Goal: Leave review/rating: Share an evaluation or opinion about a product, service, or content

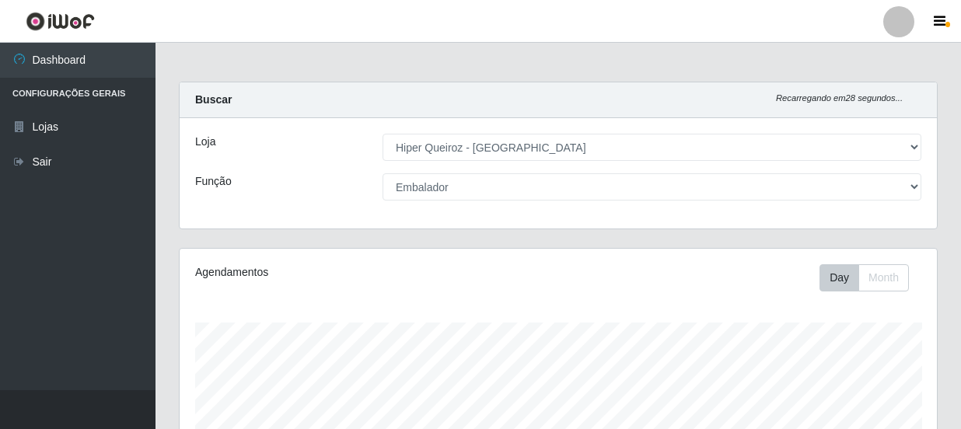
select select "513"
select select "1"
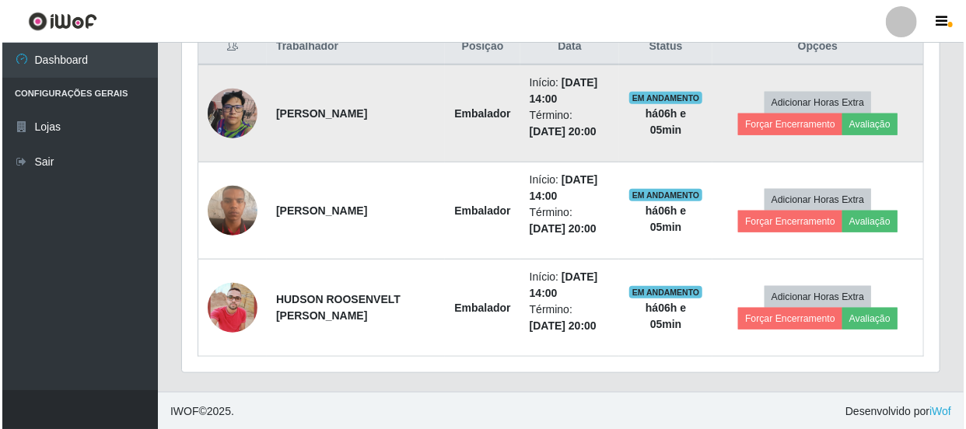
scroll to position [323, 757]
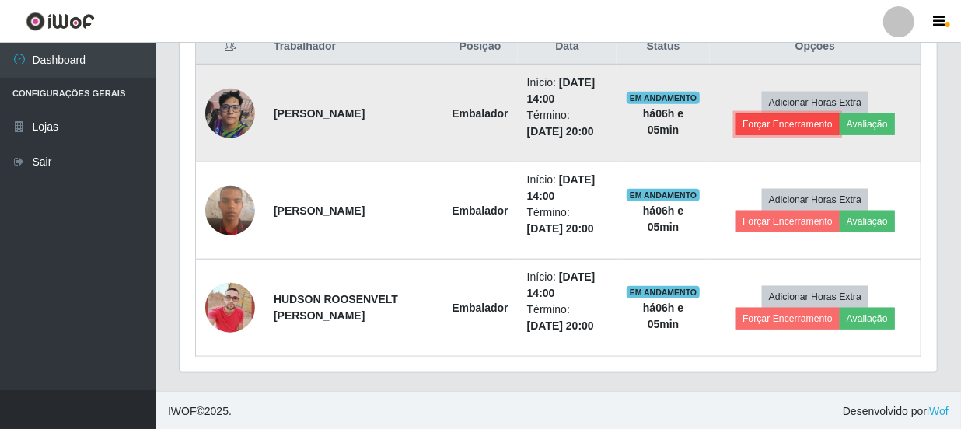
click at [786, 124] on button "Forçar Encerramento" at bounding box center [787, 125] width 104 height 22
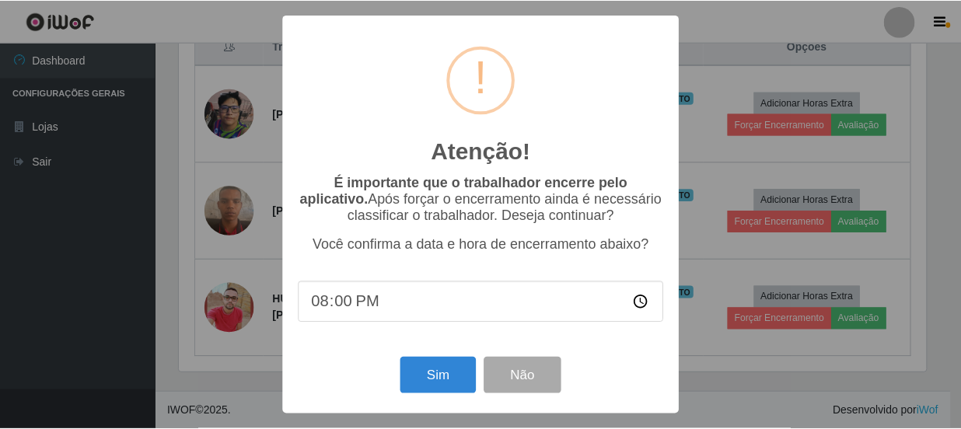
scroll to position [323, 750]
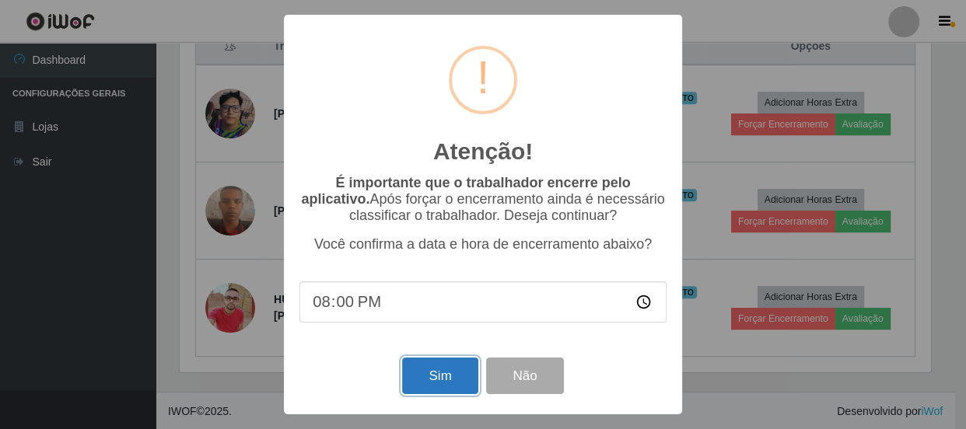
click at [435, 372] on button "Sim" at bounding box center [439, 376] width 75 height 37
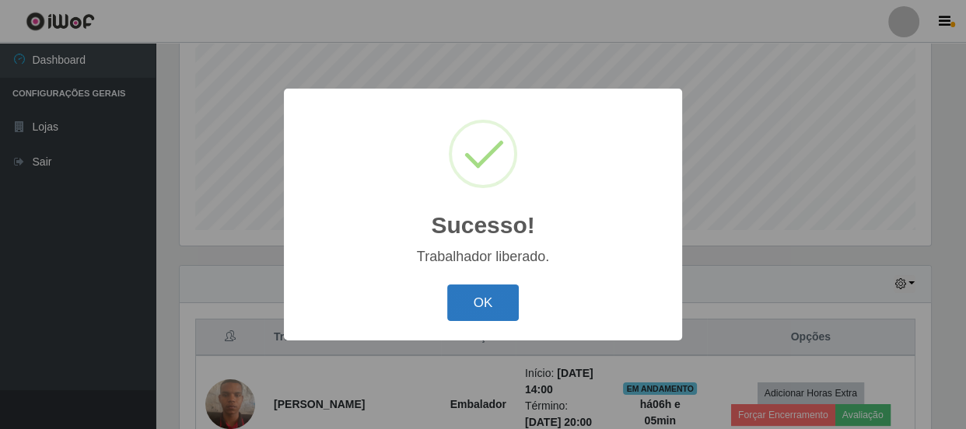
click at [498, 300] on button "OK" at bounding box center [483, 303] width 72 height 37
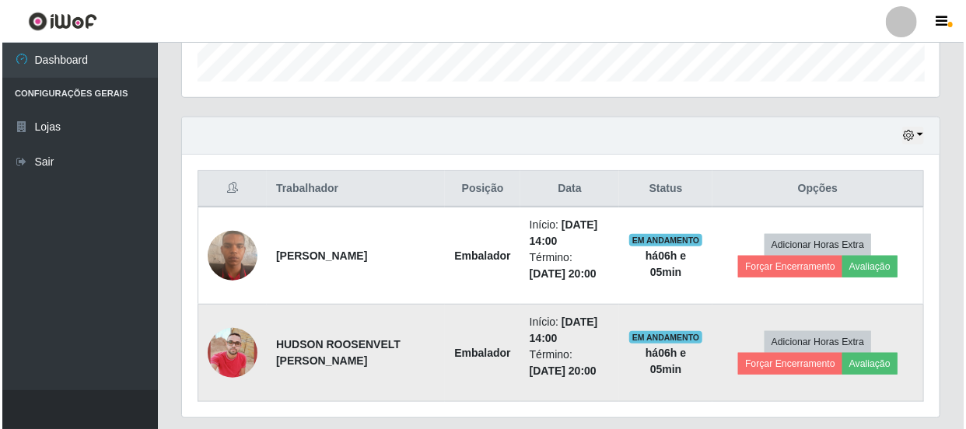
scroll to position [519, 0]
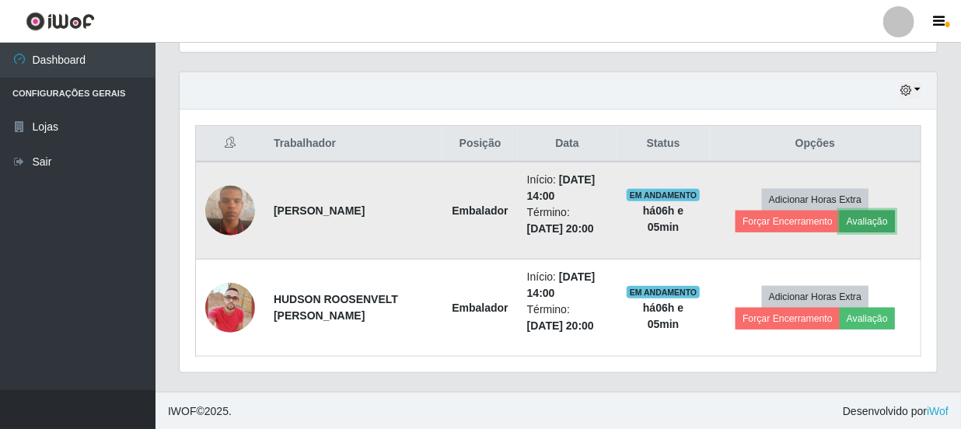
click at [870, 218] on button "Avaliação" at bounding box center [867, 222] width 55 height 22
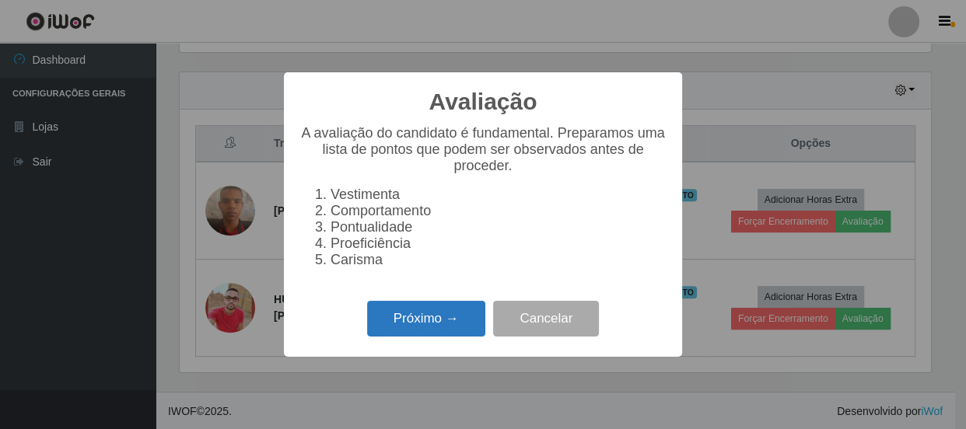
click at [460, 321] on button "Próximo →" at bounding box center [426, 319] width 118 height 37
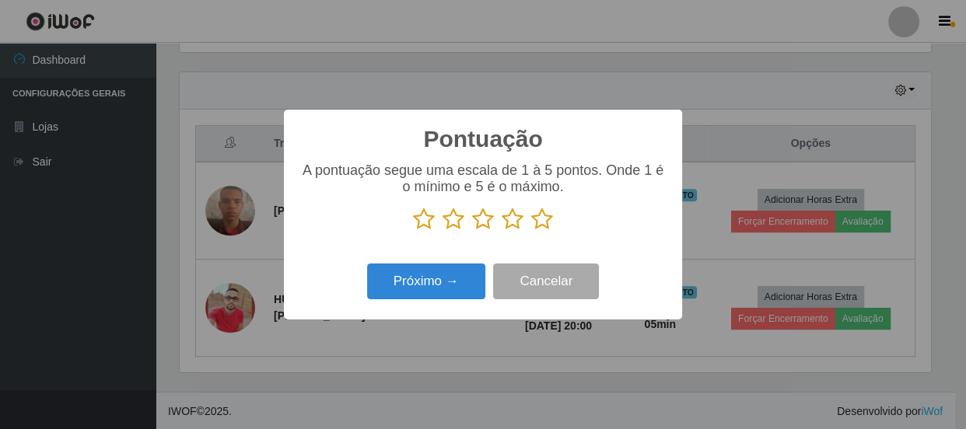
click at [515, 216] on icon at bounding box center [512, 219] width 22 height 23
click at [501, 231] on input "radio" at bounding box center [501, 231] width 0 height 0
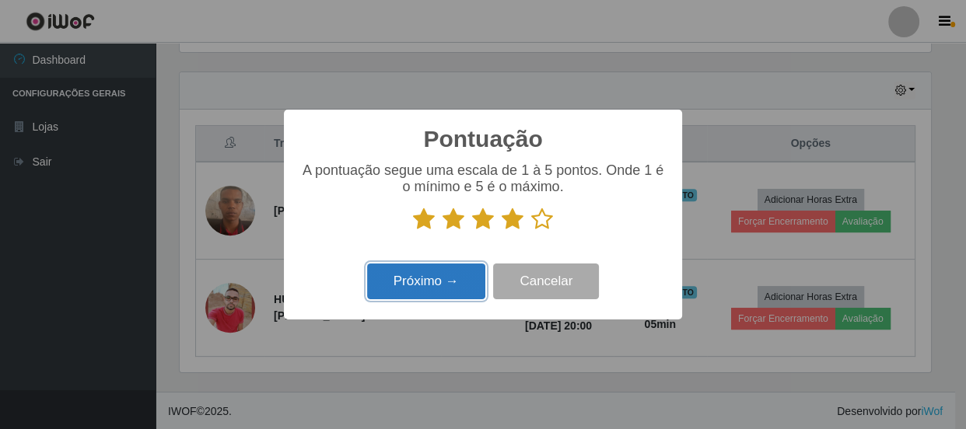
drag, startPoint x: 474, startPoint y: 266, endPoint x: 467, endPoint y: 275, distance: 11.7
click at [467, 275] on button "Próximo →" at bounding box center [426, 282] width 118 height 37
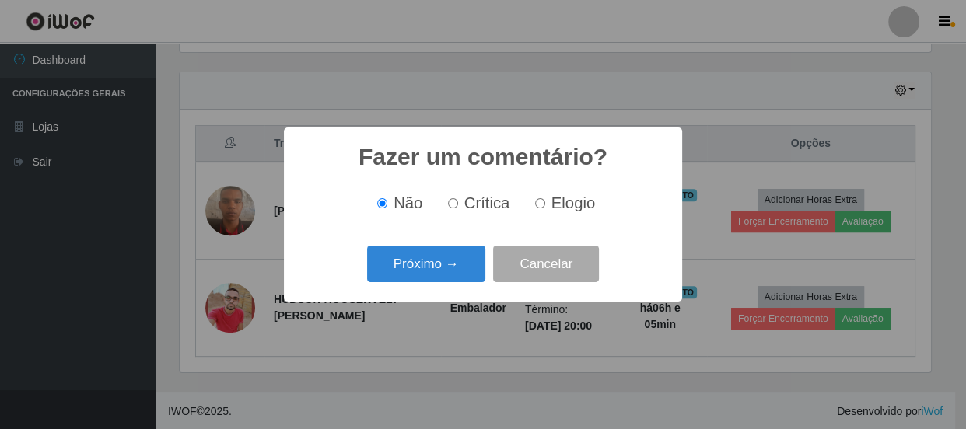
click at [535, 206] on input "Elogio" at bounding box center [540, 203] width 10 height 10
radio input "true"
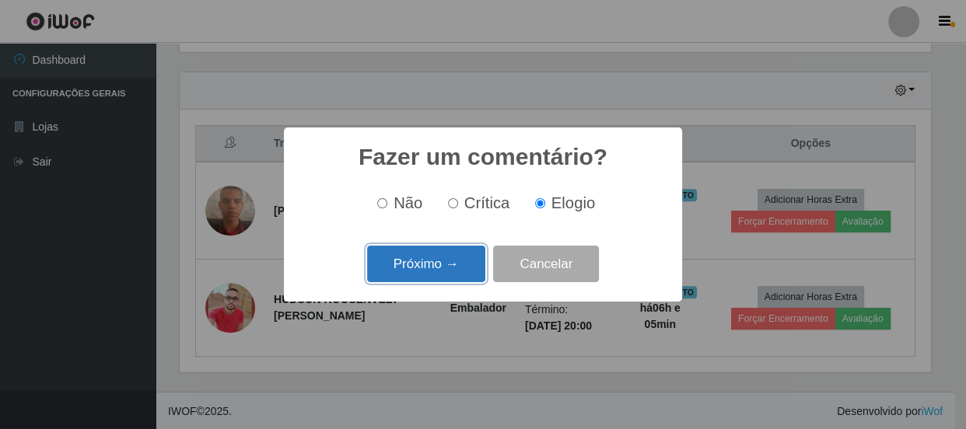
click at [432, 259] on button "Próximo →" at bounding box center [426, 264] width 118 height 37
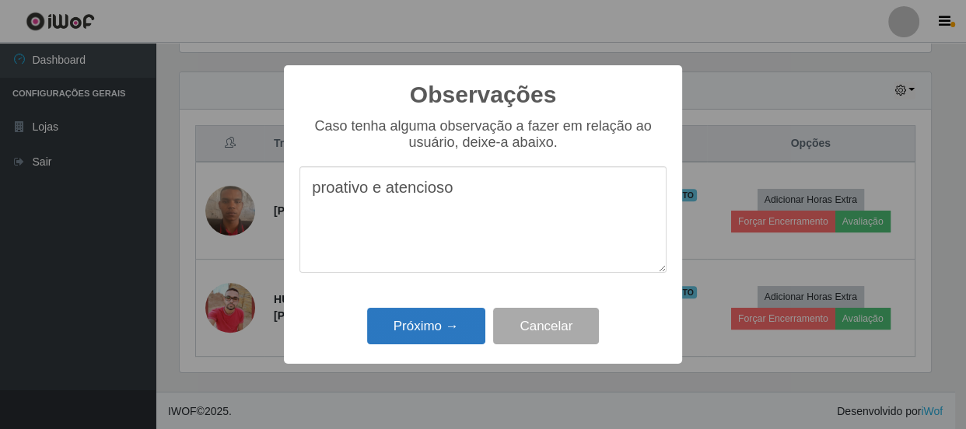
type textarea "proativo e atencioso"
click at [432, 327] on button "Próximo →" at bounding box center [426, 326] width 118 height 37
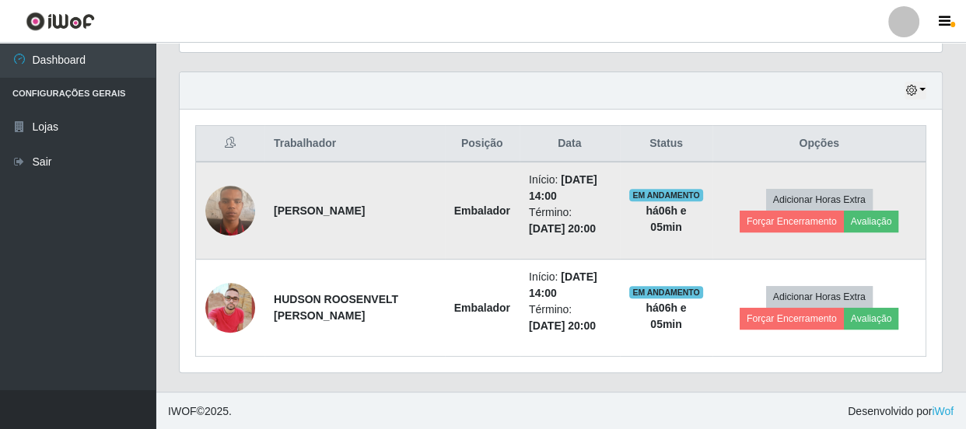
scroll to position [323, 757]
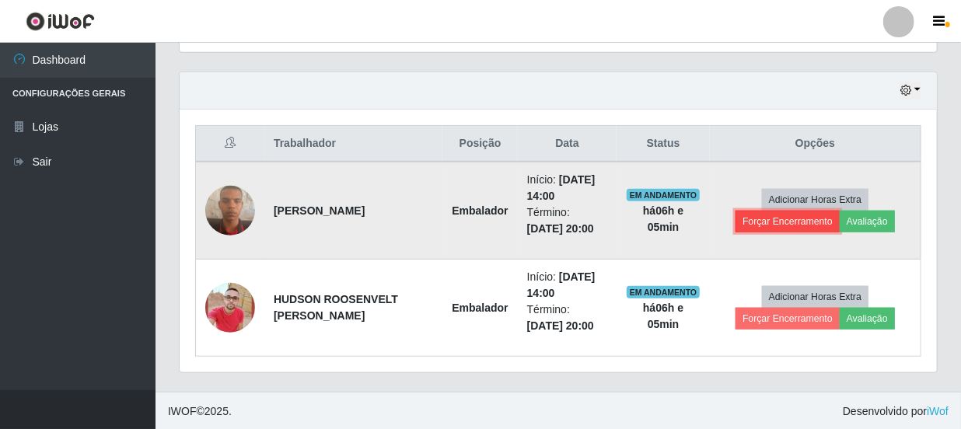
click at [793, 220] on button "Forçar Encerramento" at bounding box center [787, 222] width 104 height 22
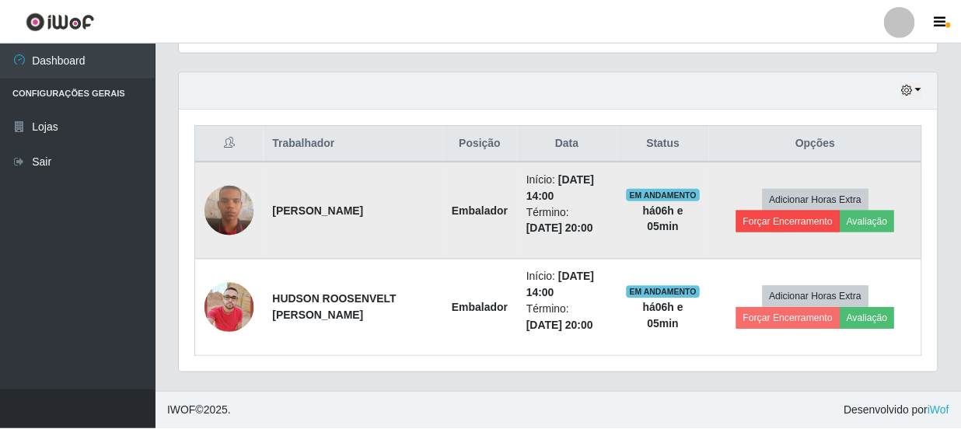
scroll to position [323, 750]
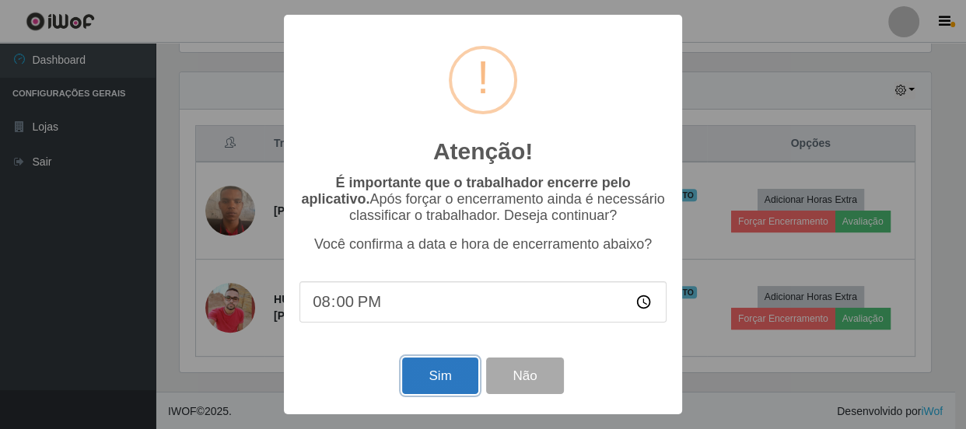
click at [443, 367] on button "Sim" at bounding box center [439, 376] width 75 height 37
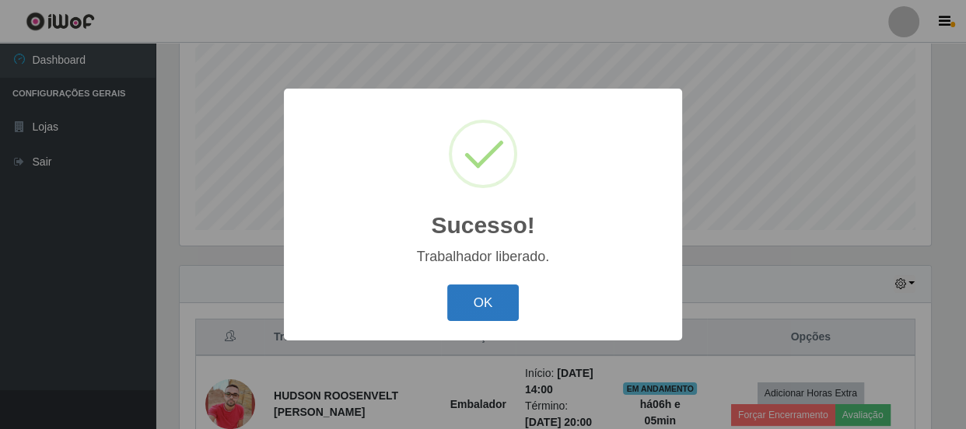
click at [487, 314] on button "OK" at bounding box center [483, 303] width 72 height 37
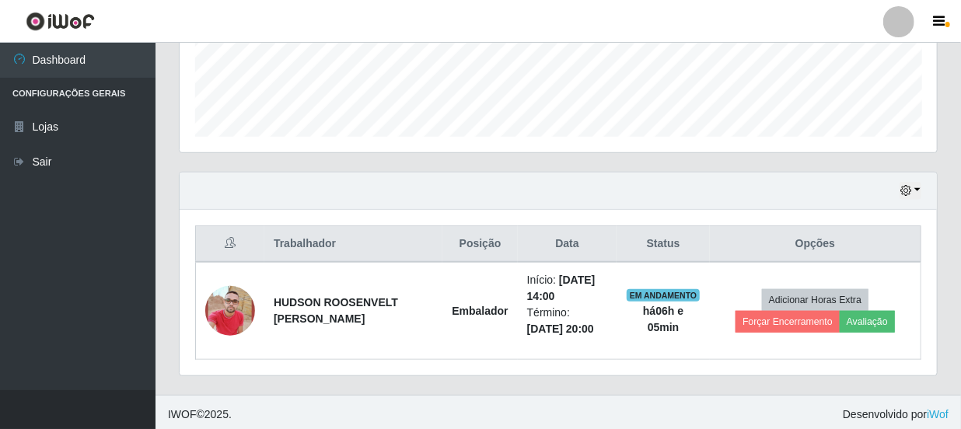
scroll to position [422, 0]
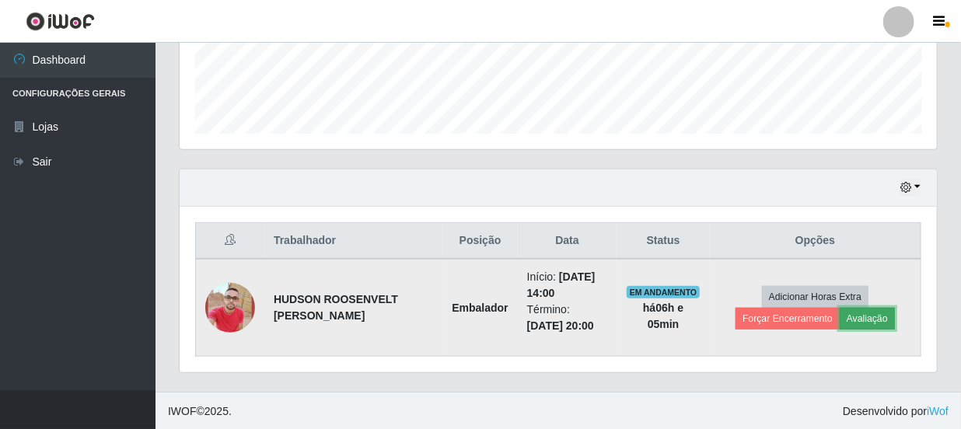
click at [865, 311] on button "Avaliação" at bounding box center [867, 319] width 55 height 22
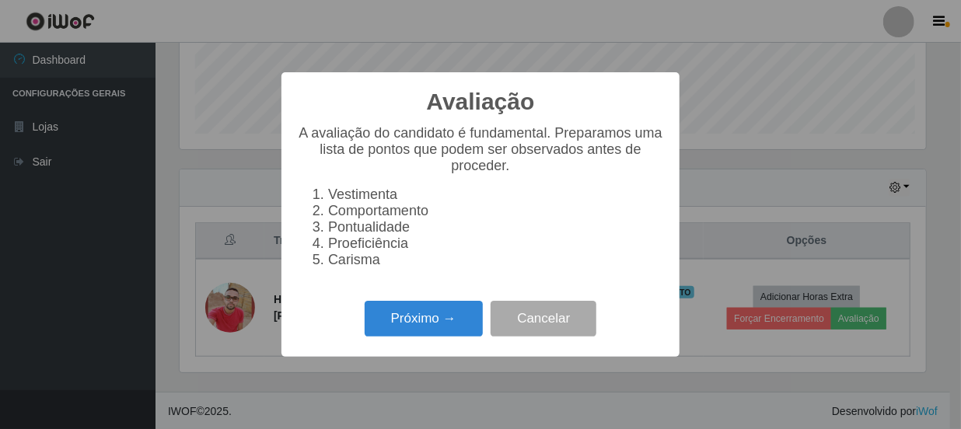
scroll to position [0, 0]
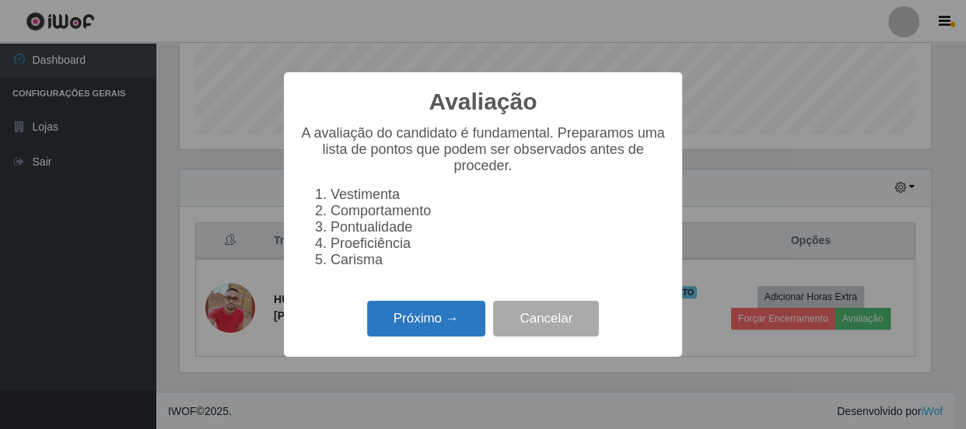
click at [413, 328] on button "Próximo →" at bounding box center [426, 319] width 118 height 37
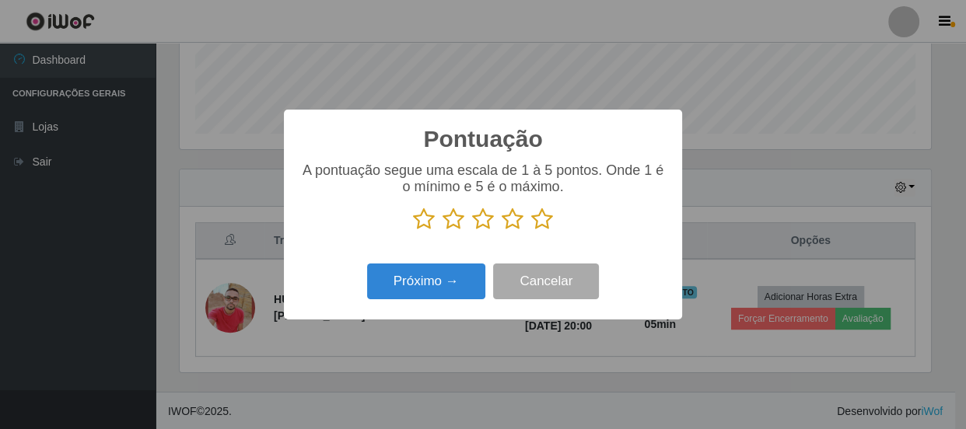
click at [514, 221] on icon at bounding box center [512, 219] width 22 height 23
click at [501, 231] on input "radio" at bounding box center [501, 231] width 0 height 0
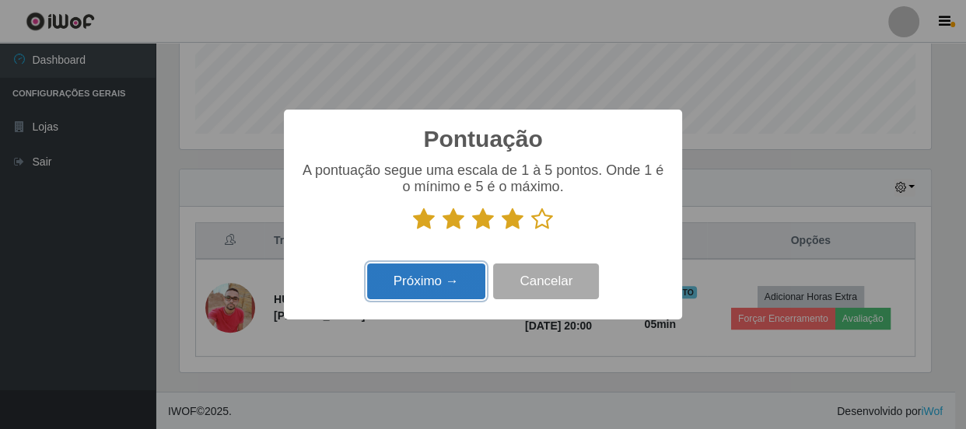
click at [450, 285] on button "Próximo →" at bounding box center [426, 282] width 118 height 37
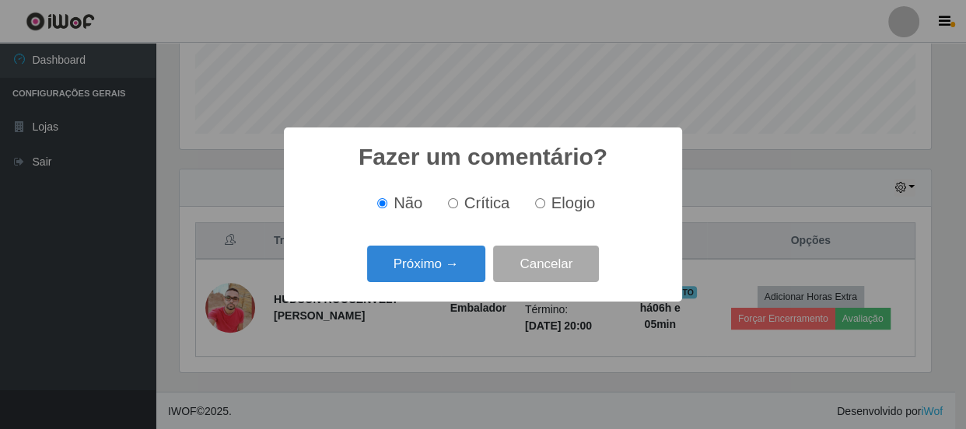
click at [536, 204] on input "Elogio" at bounding box center [540, 203] width 10 height 10
radio input "true"
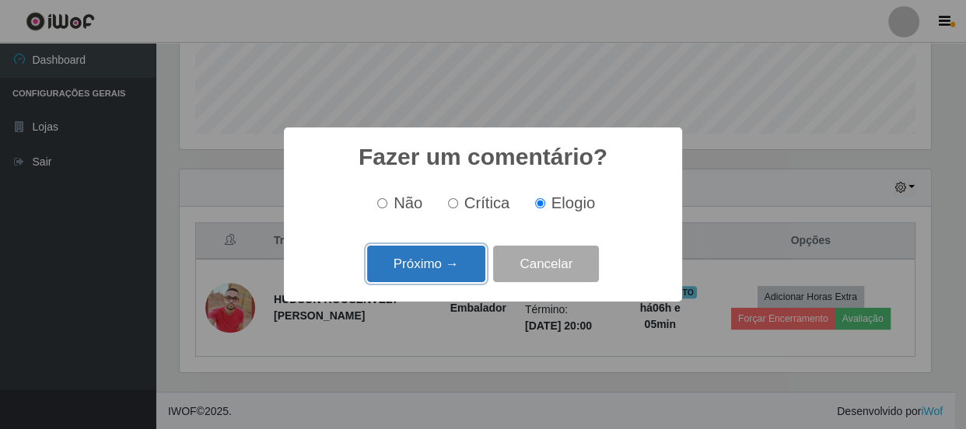
click at [428, 260] on button "Próximo →" at bounding box center [426, 264] width 118 height 37
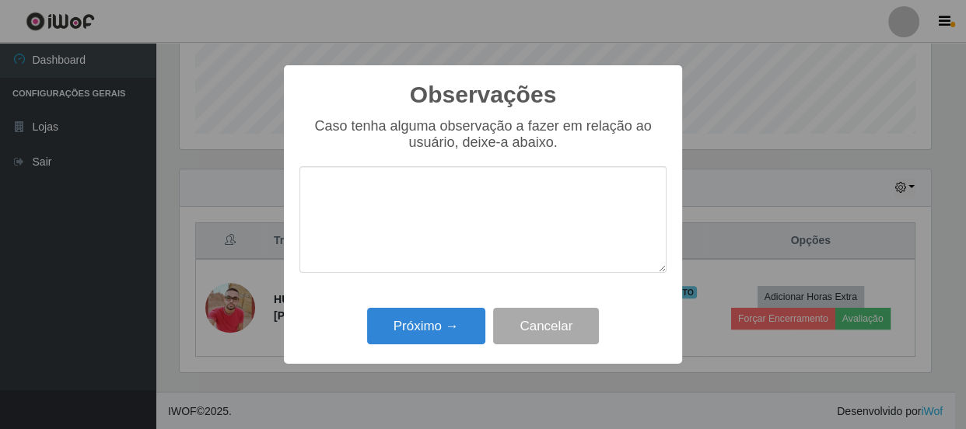
click at [502, 207] on textarea at bounding box center [482, 219] width 367 height 107
click at [430, 335] on button "Próximo →" at bounding box center [426, 326] width 118 height 37
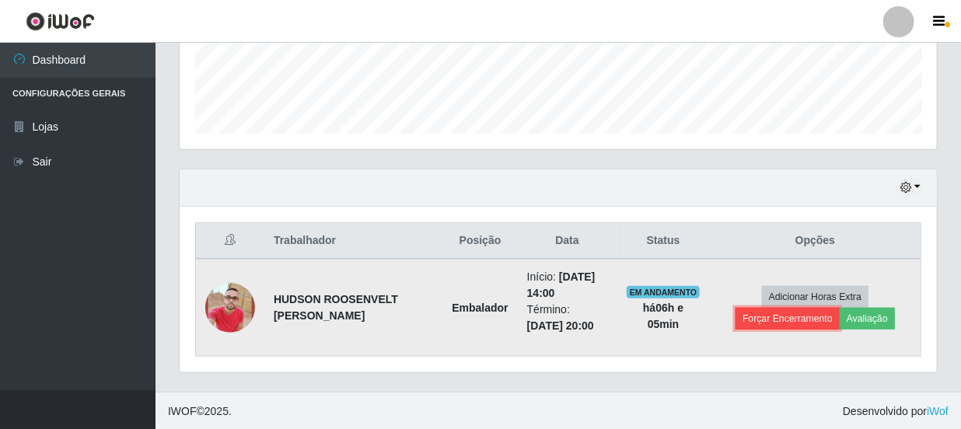
click at [800, 314] on button "Forçar Encerramento" at bounding box center [787, 319] width 104 height 22
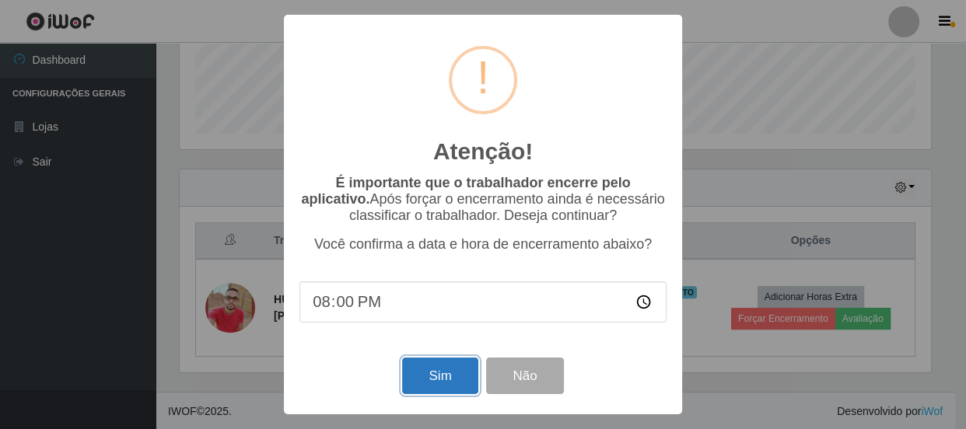
click at [438, 369] on button "Sim" at bounding box center [439, 376] width 75 height 37
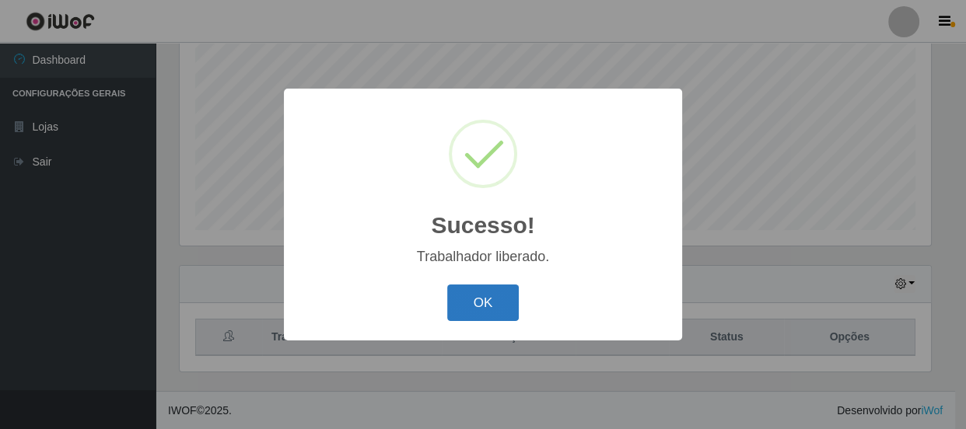
click at [481, 292] on button "OK" at bounding box center [483, 303] width 72 height 37
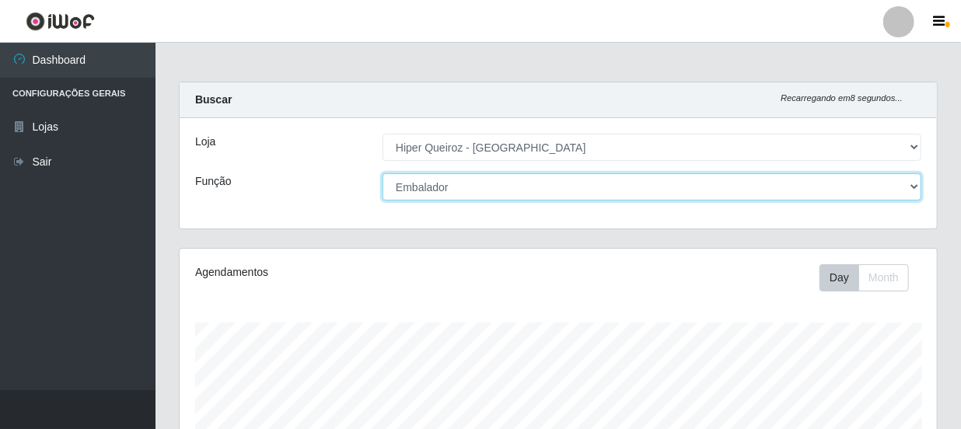
click at [909, 186] on select "[Selecione...] Embalador Embalador + Embalador ++ Operador de Caixa Operador de…" at bounding box center [652, 186] width 539 height 27
select select "22"
click at [383, 173] on select "[Selecione...] Embalador Embalador + Embalador ++ Operador de Caixa Operador de…" at bounding box center [652, 186] width 539 height 27
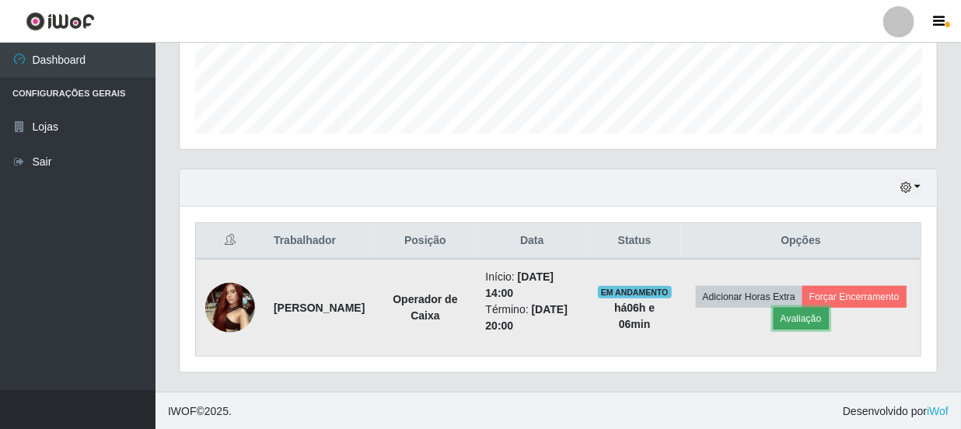
click at [829, 314] on button "Avaliação" at bounding box center [801, 319] width 55 height 22
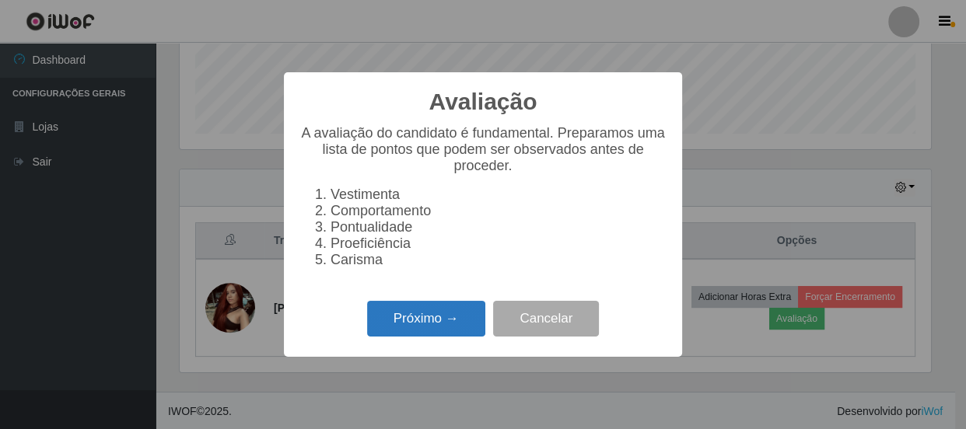
click at [455, 322] on button "Próximo →" at bounding box center [426, 319] width 118 height 37
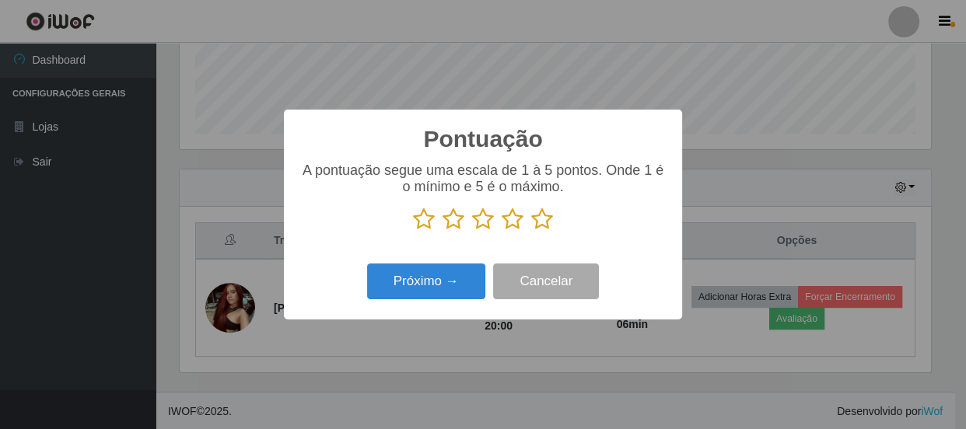
click at [510, 221] on icon at bounding box center [512, 219] width 22 height 23
click at [501, 231] on input "radio" at bounding box center [501, 231] width 0 height 0
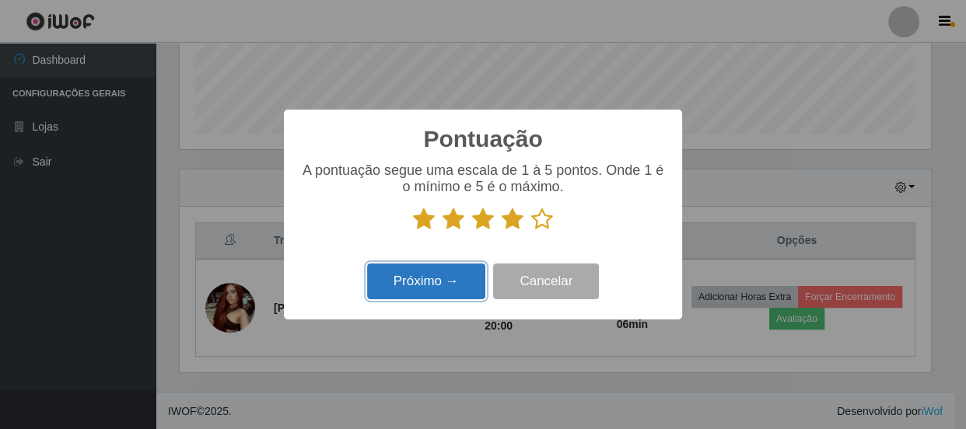
click at [413, 283] on button "Próximo →" at bounding box center [426, 282] width 118 height 37
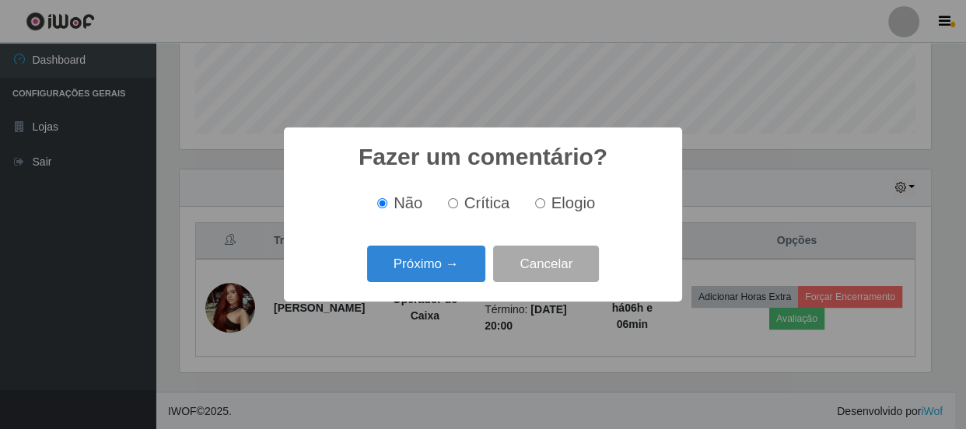
click at [536, 206] on input "Elogio" at bounding box center [540, 203] width 10 height 10
radio input "true"
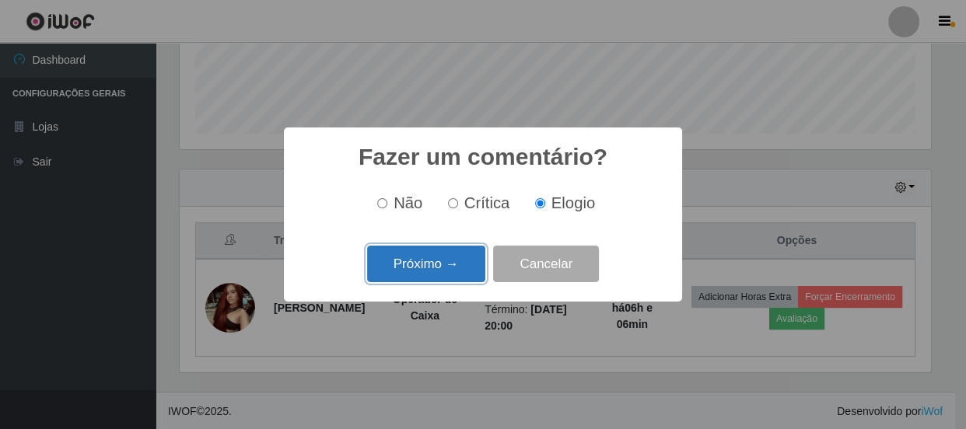
click at [390, 265] on button "Próximo →" at bounding box center [426, 264] width 118 height 37
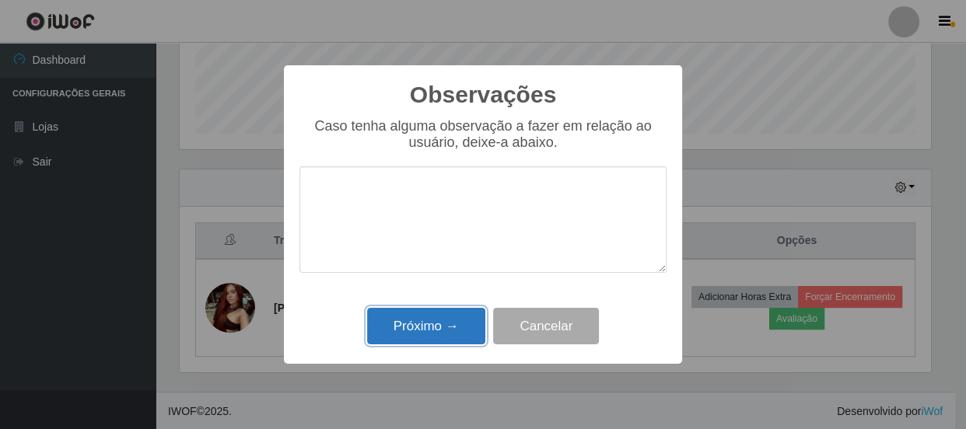
click at [438, 336] on button "Próximo →" at bounding box center [426, 326] width 118 height 37
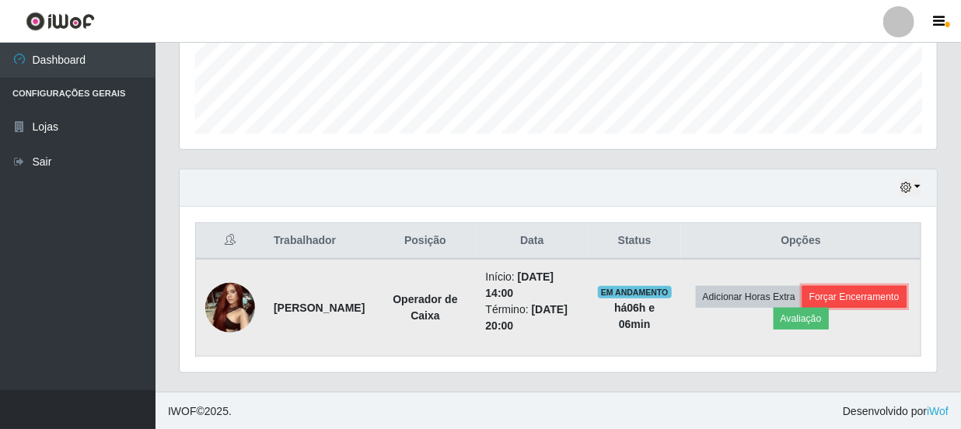
click at [802, 308] on button "Forçar Encerramento" at bounding box center [854, 297] width 104 height 22
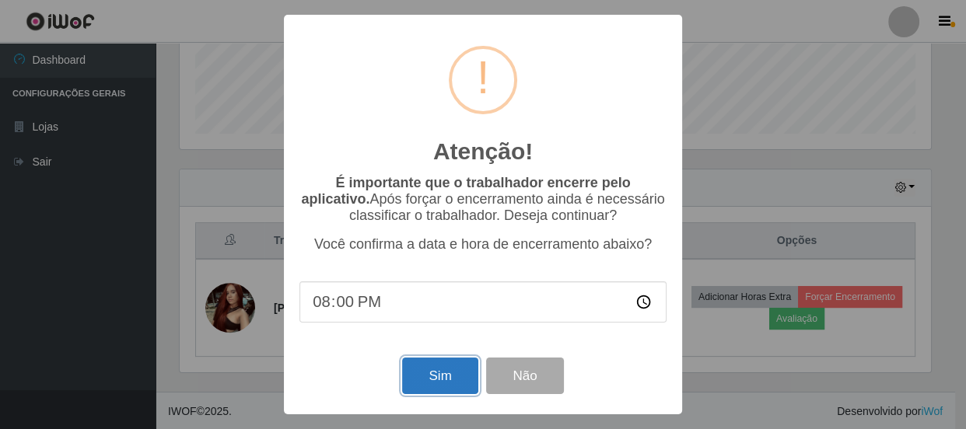
click at [445, 373] on button "Sim" at bounding box center [439, 376] width 75 height 37
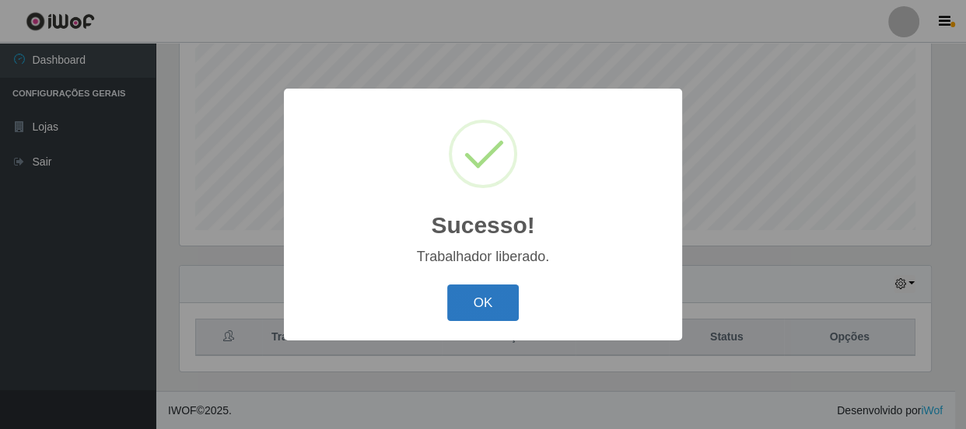
click at [474, 312] on button "OK" at bounding box center [483, 303] width 72 height 37
